Goal: Information Seeking & Learning: Learn about a topic

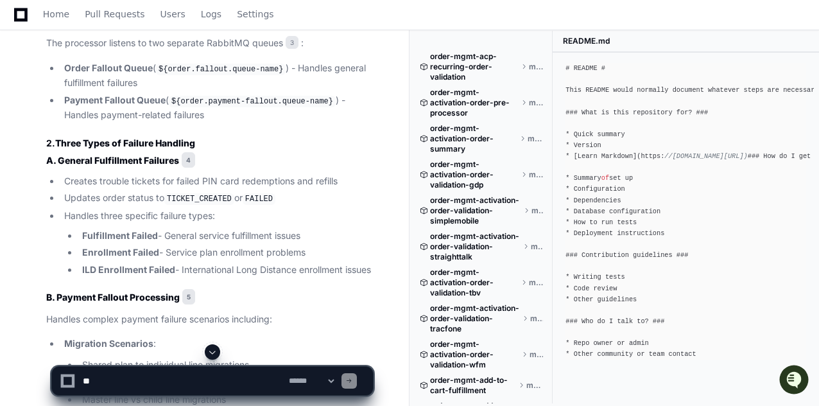
scroll to position [899, 0]
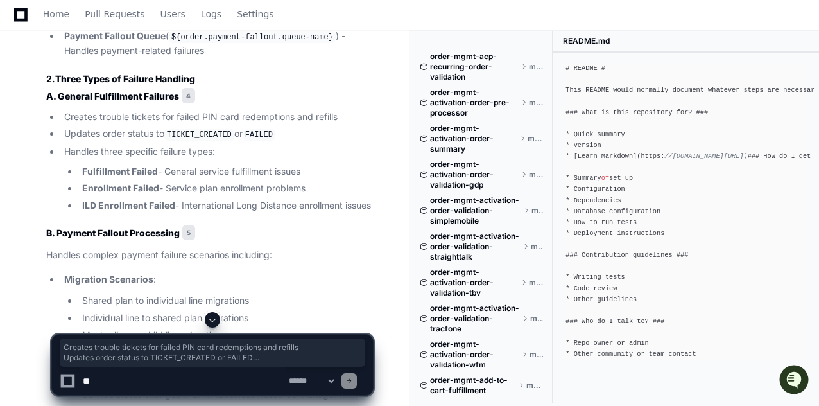
drag, startPoint x: 64, startPoint y: 115, endPoint x: 108, endPoint y: 220, distance: 114.0
click at [108, 213] on ul "Creates trouble tickets for failed PIN card redemptions and refills Updates ord…" at bounding box center [209, 161] width 327 height 103
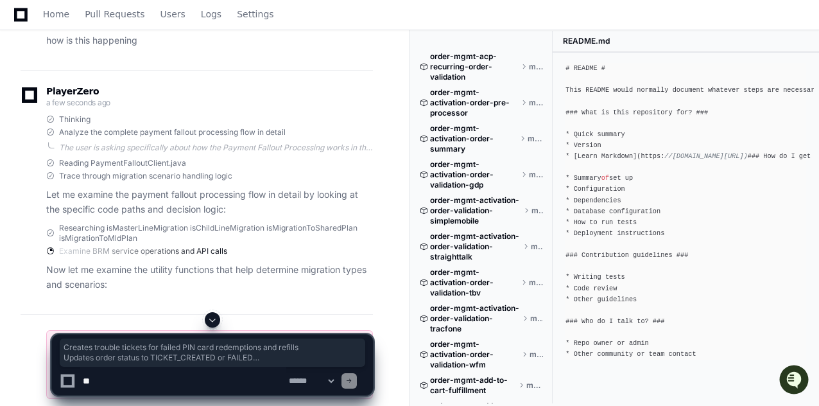
scroll to position [2126, 0]
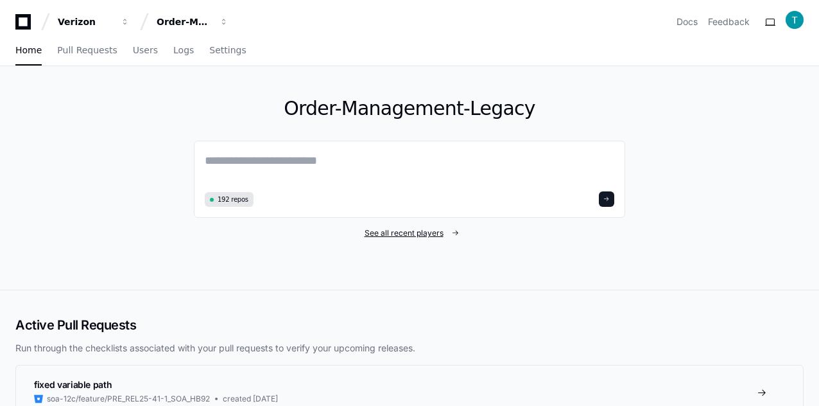
click at [393, 234] on span "See all recent players" at bounding box center [404, 233] width 79 height 10
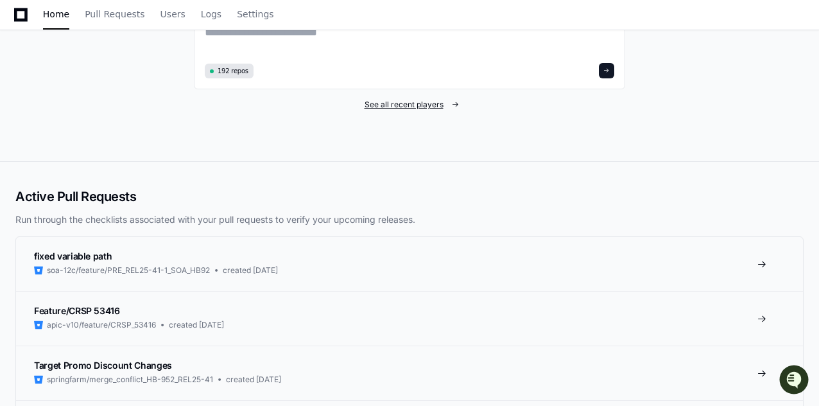
click at [415, 103] on span "See all recent players" at bounding box center [404, 105] width 79 height 10
